Goal: Transaction & Acquisition: Download file/media

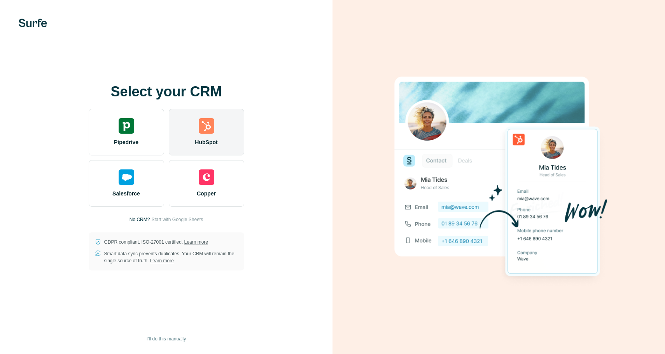
click at [207, 129] on img at bounding box center [207, 126] width 16 height 16
